Goal: Navigation & Orientation: Find specific page/section

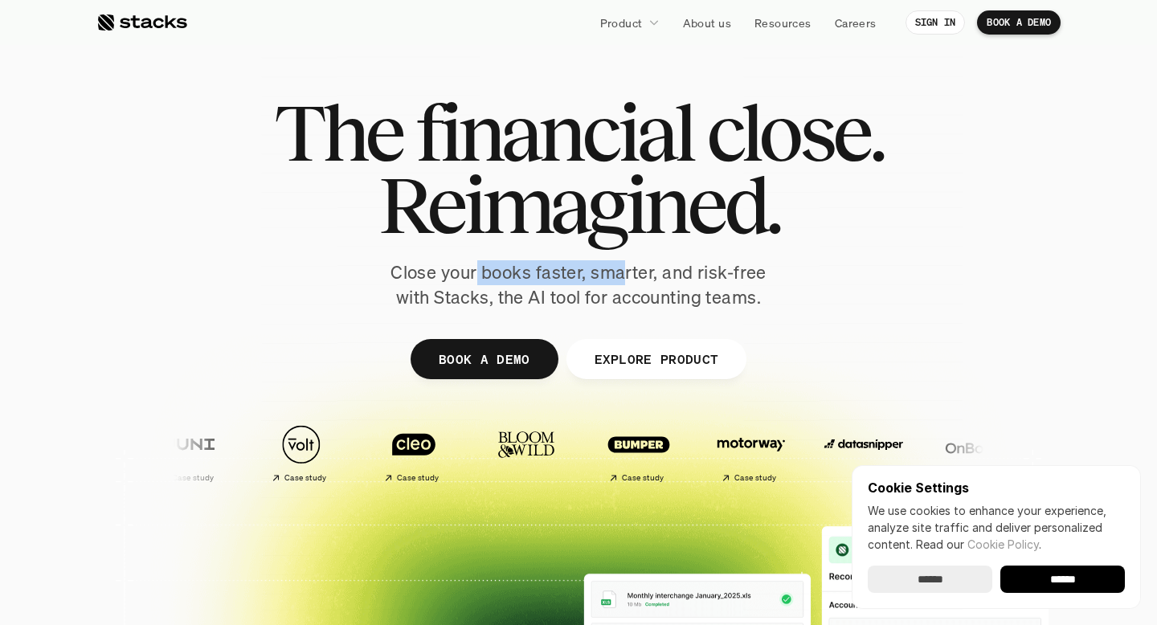
drag, startPoint x: 475, startPoint y: 272, endPoint x: 622, endPoint y: 272, distance: 147.1
click at [622, 272] on p "Close your books faster, smarter, and risk-free with Stacks, the AI tool for ac…" at bounding box center [579, 285] width 402 height 50
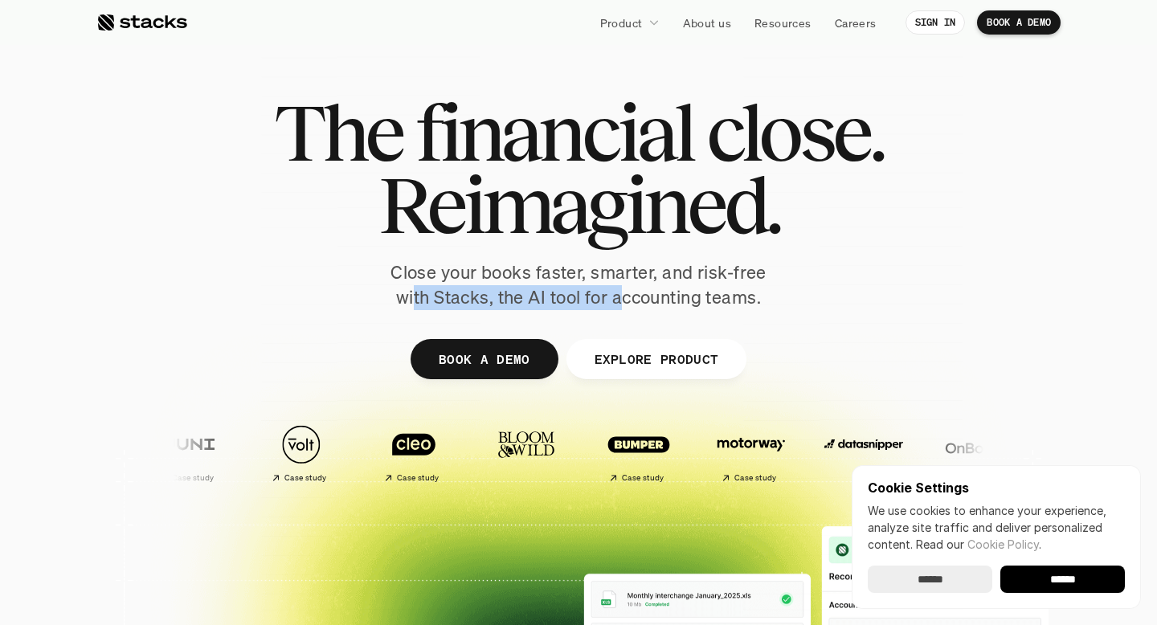
drag, startPoint x: 415, startPoint y: 288, endPoint x: 621, endPoint y: 288, distance: 205.7
click at [621, 288] on p "Close your books faster, smarter, and risk-free with Stacks, the AI tool for ac…" at bounding box center [579, 285] width 402 height 50
drag, startPoint x: 550, startPoint y: 290, endPoint x: 767, endPoint y: 290, distance: 216.2
click at [767, 290] on p "Close your books faster, smarter, and risk-free with Stacks, the AI tool for ac…" at bounding box center [579, 285] width 402 height 50
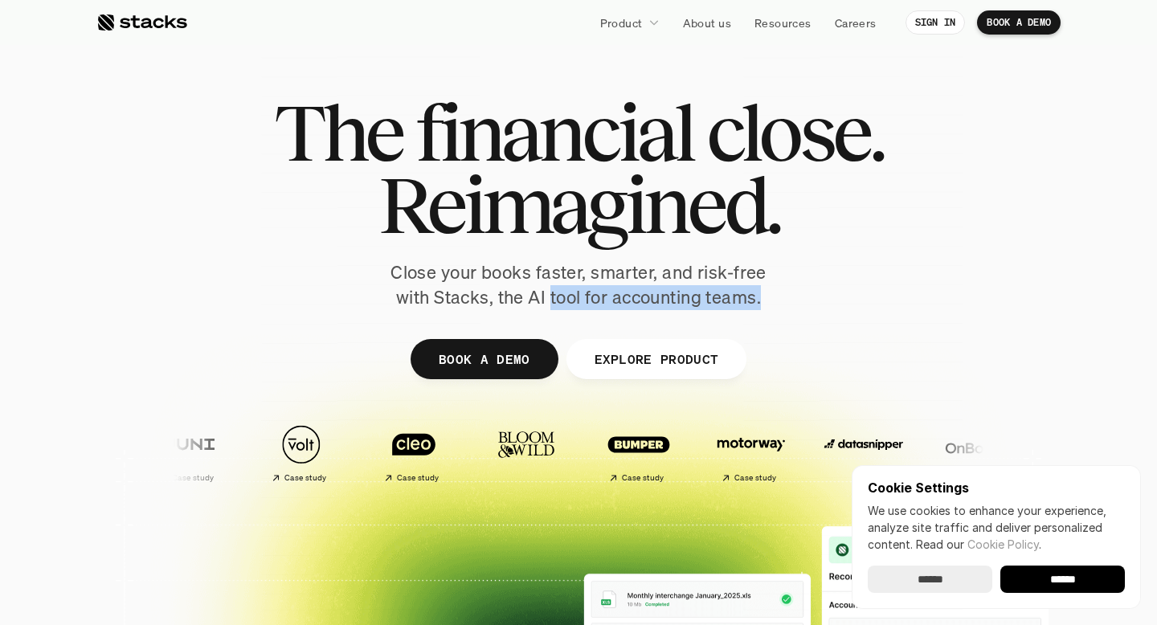
click at [767, 290] on p "Close your books faster, smarter, and risk-free with Stacks, the AI tool for ac…" at bounding box center [579, 285] width 402 height 50
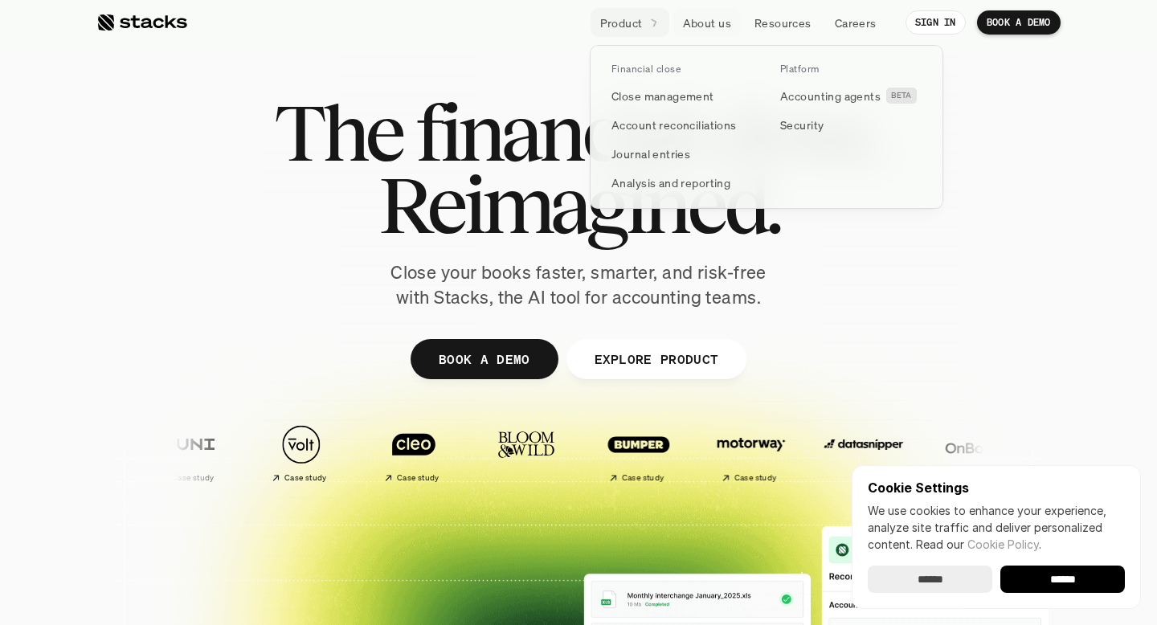
click at [658, 18] on link "Product" at bounding box center [630, 22] width 79 height 29
click at [473, 88] on div at bounding box center [578, 393] width 964 height 723
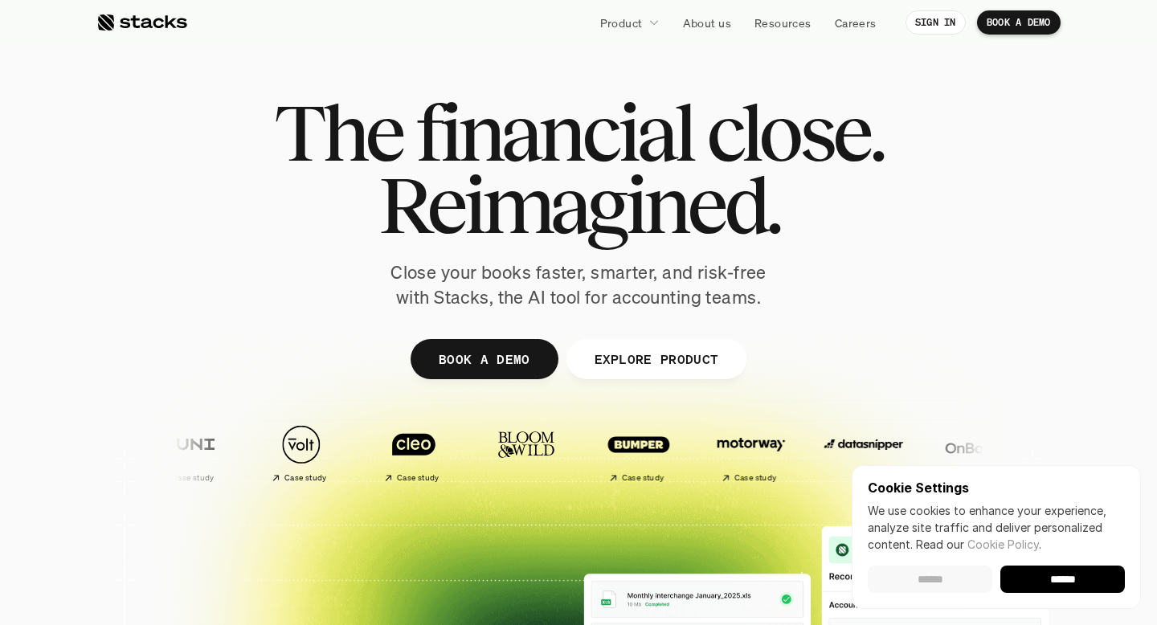
click at [952, 567] on input "******" at bounding box center [930, 579] width 125 height 27
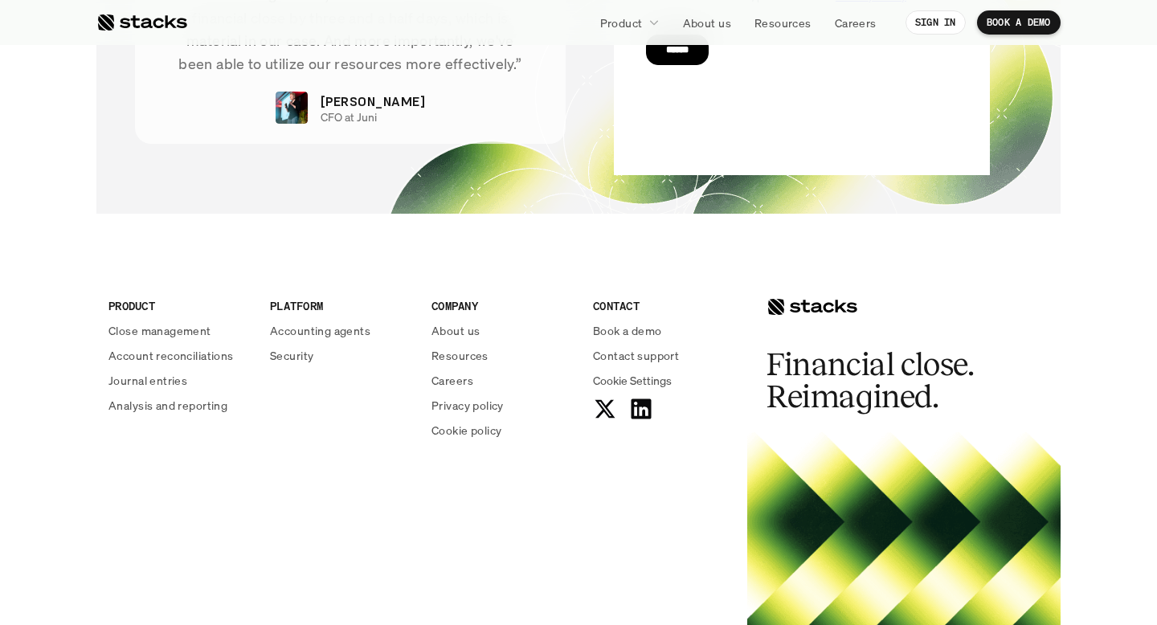
scroll to position [5874, 0]
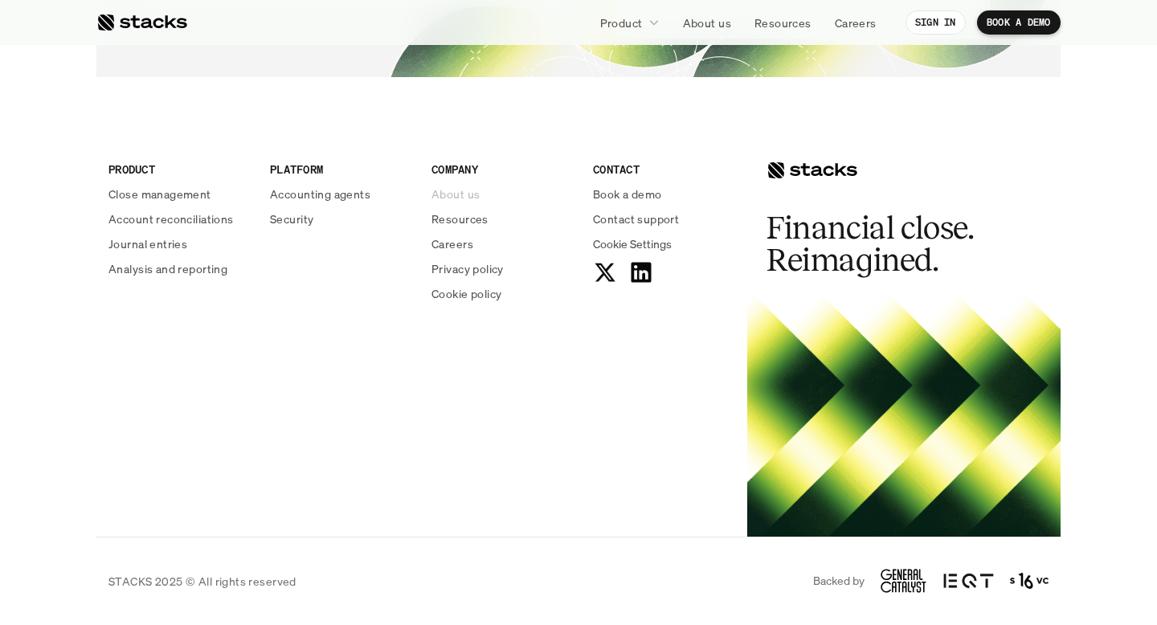
click at [472, 194] on p "About us" at bounding box center [456, 194] width 48 height 17
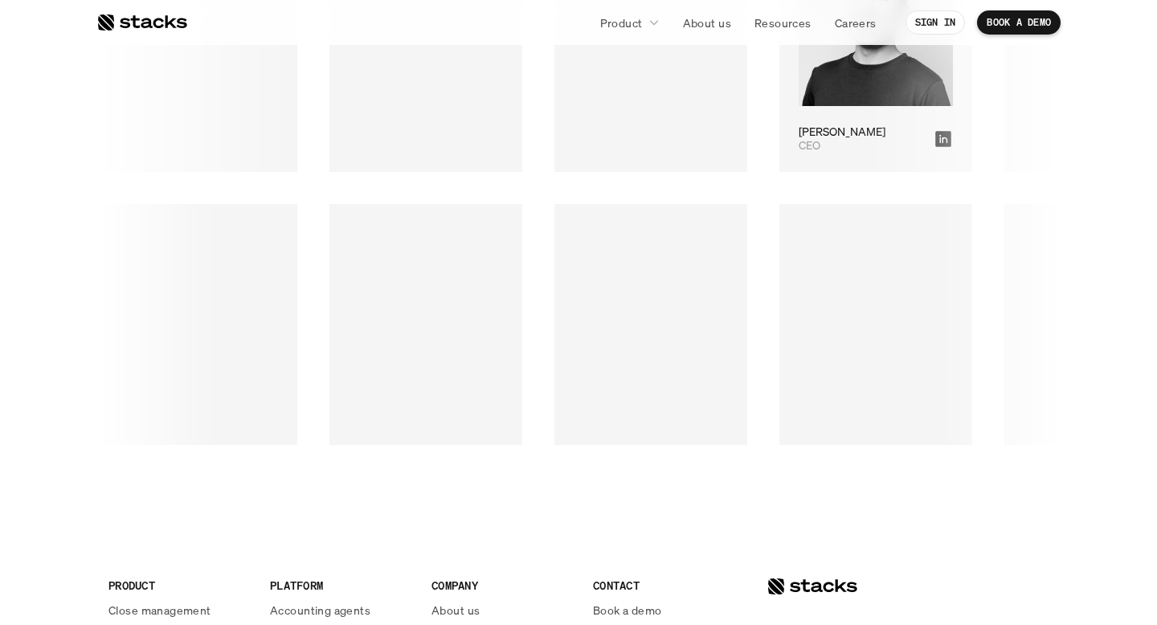
scroll to position [2564, 0]
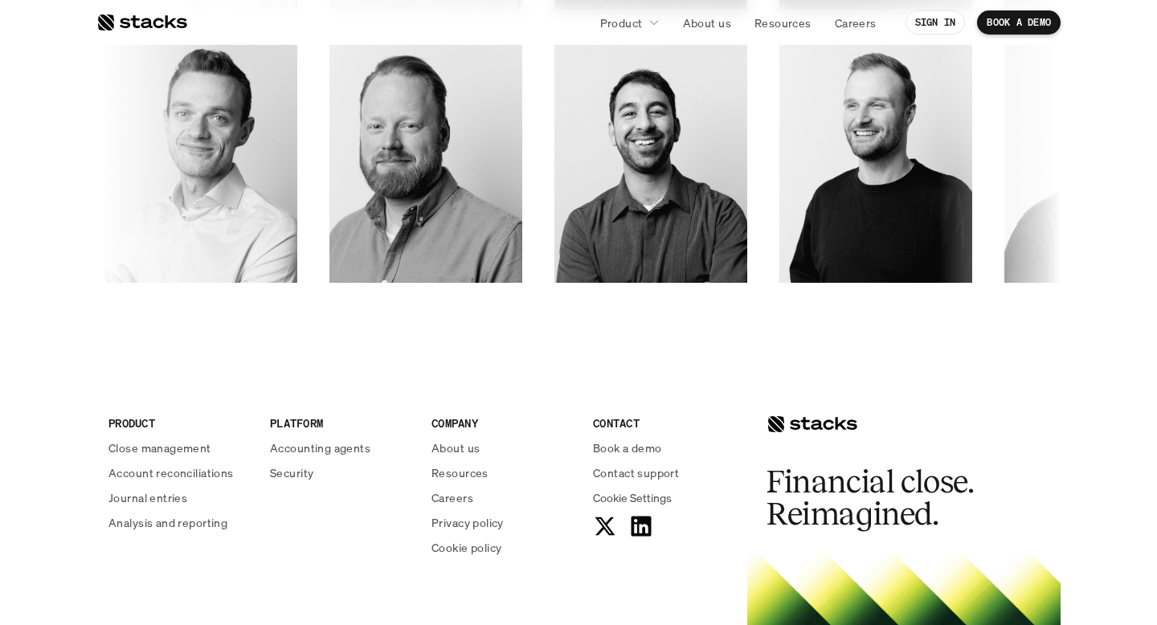
click at [616, 425] on p "CONTACT" at bounding box center [664, 423] width 142 height 17
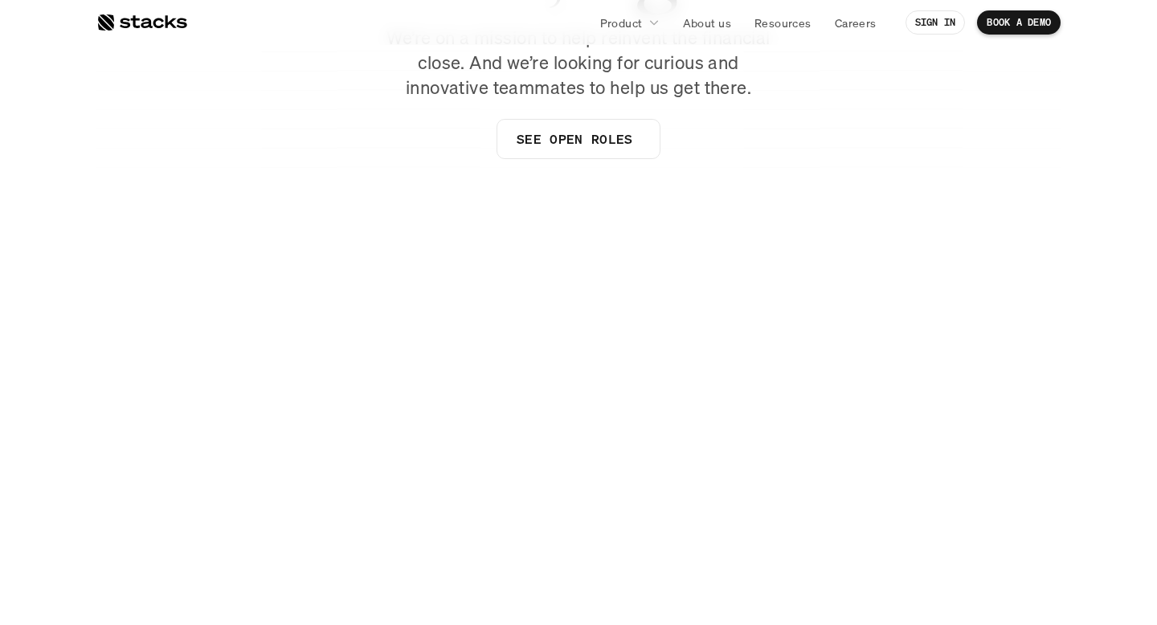
scroll to position [0, 0]
